Goal: Check status: Check status

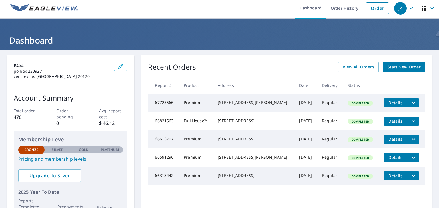
scroll to position [2, 0]
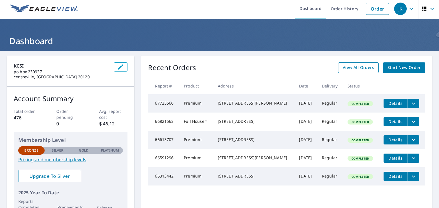
click at [355, 69] on span "View All Orders" at bounding box center [357, 67] width 31 height 7
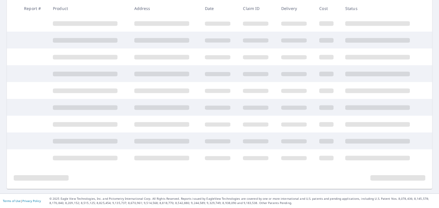
scroll to position [128, 0]
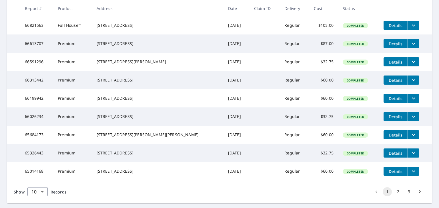
click at [162, 101] on div "[STREET_ADDRESS]" at bounding box center [158, 99] width 122 height 6
click at [392, 101] on span "Details" at bounding box center [395, 98] width 17 height 5
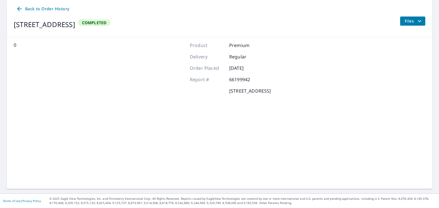
scroll to position [58, 0]
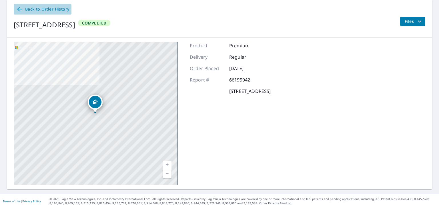
click at [19, 10] on icon at bounding box center [19, 9] width 5 height 5
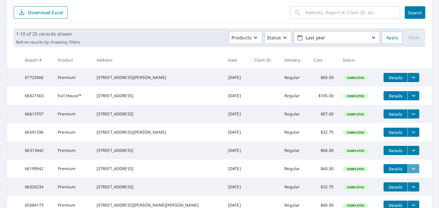
click at [410, 172] on icon "filesDropdownBtn-66199942" at bounding box center [413, 169] width 7 height 7
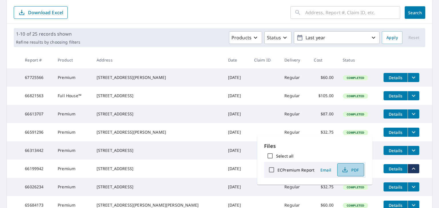
click at [353, 172] on span "PDF" at bounding box center [350, 170] width 18 height 7
